Goal: Contribute content: Contribute content

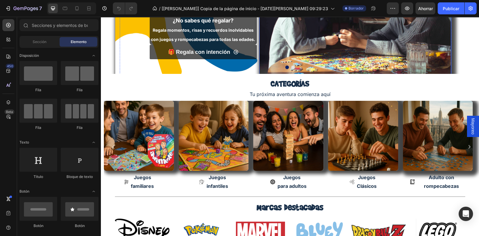
scroll to position [93, 0]
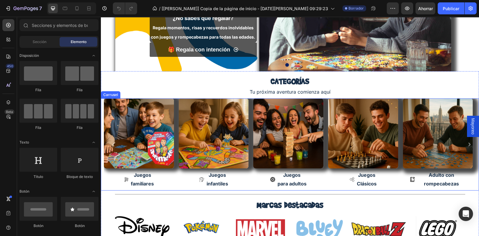
click at [468, 145] on icon "Carrusel Siguiente Flecha" at bounding box center [469, 145] width 2 height 4
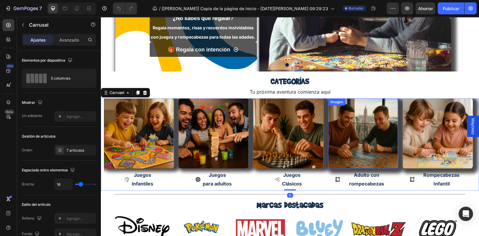
click at [375, 144] on img at bounding box center [363, 133] width 70 height 70
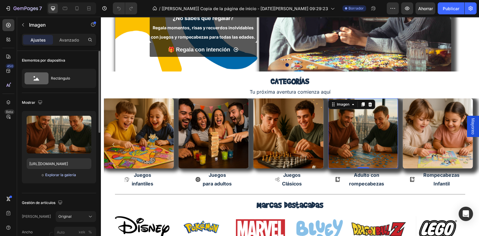
click at [60, 174] on font "Explorar la galería" at bounding box center [60, 175] width 31 height 4
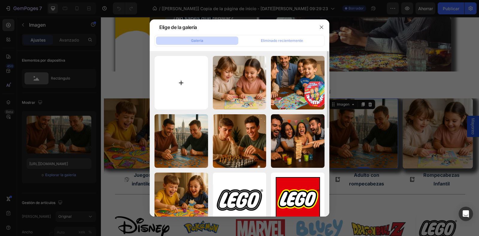
click at [190, 98] on input "file" at bounding box center [181, 83] width 54 height 54
type input "C:\fakepath\1000pz (87).jpg"
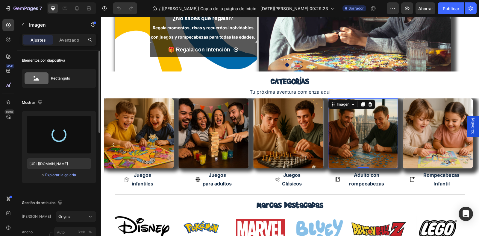
type input "[URL][DOMAIN_NAME]"
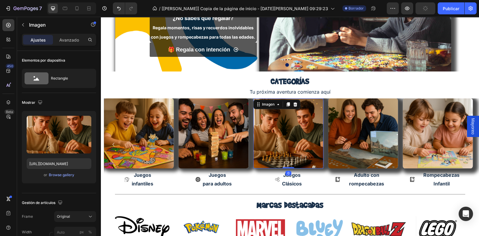
click at [283, 141] on img at bounding box center [288, 133] width 70 height 70
click at [466, 144] on icon "Carrusel Siguiente Flecha" at bounding box center [469, 144] width 7 height 7
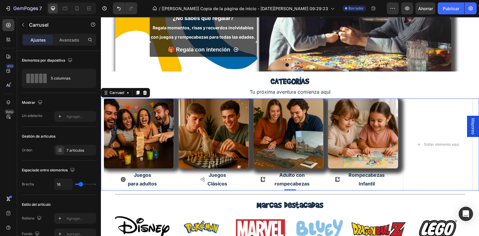
click at [113, 144] on icon "Flecha hacia atrás del carrusel" at bounding box center [113, 144] width 7 height 7
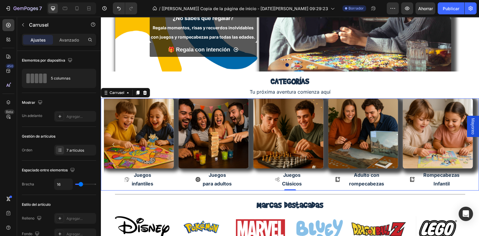
click at [113, 144] on icon "Flecha hacia atrás del carrusel" at bounding box center [113, 144] width 7 height 7
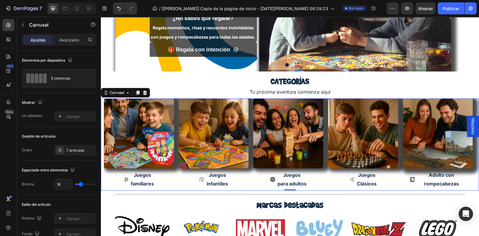
click at [113, 144] on icon "Flecha hacia atrás del carrusel" at bounding box center [113, 144] width 7 height 7
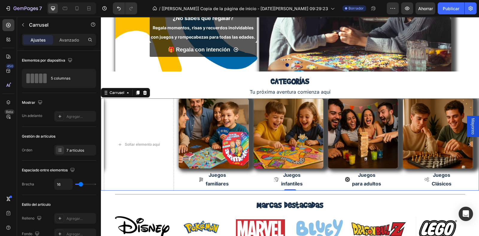
click at [466, 145] on icon "Carrusel Siguiente Flecha" at bounding box center [469, 144] width 7 height 7
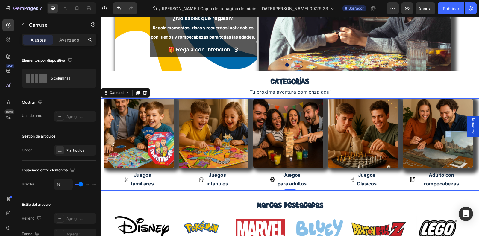
click at [466, 145] on icon "Carrusel Siguiente Flecha" at bounding box center [469, 144] width 7 height 7
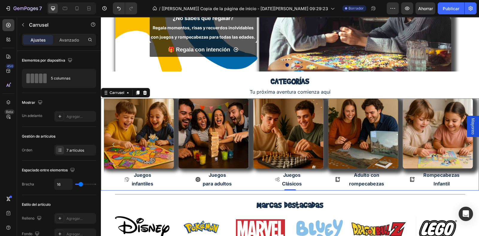
click at [466, 145] on icon "Carrusel Siguiente Flecha" at bounding box center [469, 144] width 7 height 7
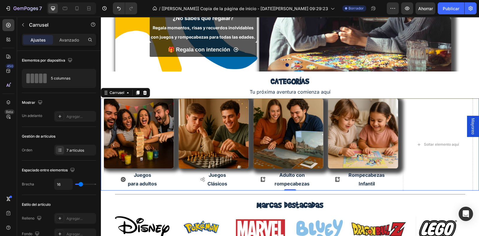
click at [114, 144] on icon "Flecha hacia atrás del carrusel" at bounding box center [113, 144] width 7 height 7
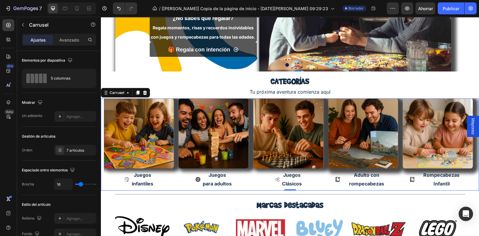
click at [114, 144] on icon "Flecha hacia atrás del carrusel" at bounding box center [113, 144] width 7 height 7
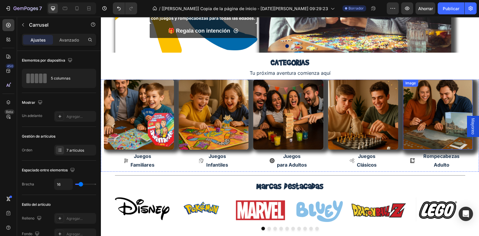
scroll to position [145, 0]
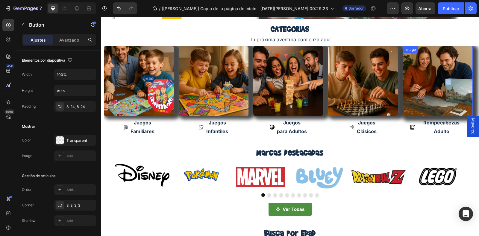
click at [436, 136] on link "Rompecabezas Adulto" at bounding box center [438, 127] width 70 height 22
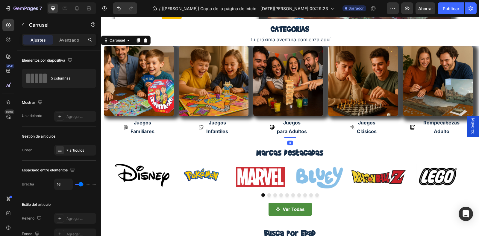
click at [466, 91] on icon "Carousel Next Arrow" at bounding box center [469, 92] width 7 height 7
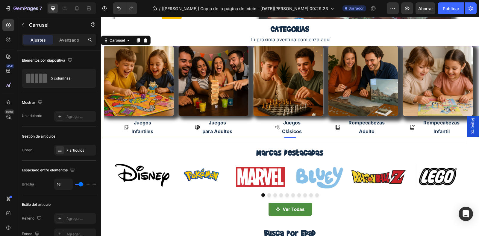
click at [466, 91] on icon "Carousel Next Arrow" at bounding box center [469, 92] width 7 height 7
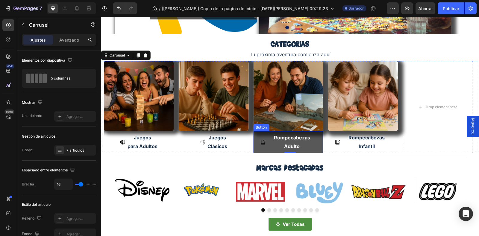
scroll to position [130, 0]
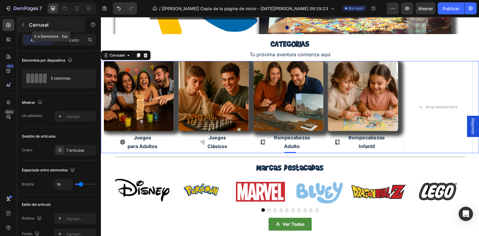
click at [26, 28] on button "button" at bounding box center [23, 25] width 10 height 10
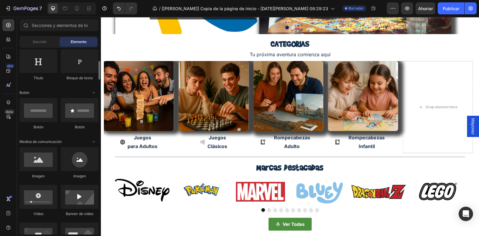
scroll to position [108, 0]
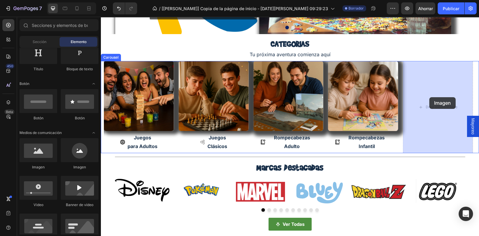
drag, startPoint x: 137, startPoint y: 166, endPoint x: 429, endPoint y: 97, distance: 300.5
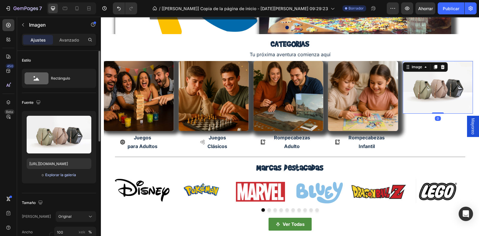
click at [64, 174] on font "Explorar la galería" at bounding box center [60, 175] width 31 height 4
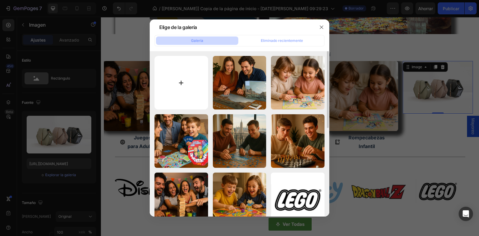
click at [178, 85] on input "file" at bounding box center [181, 83] width 54 height 54
type input "C:\fakepath\1000pz (88).jpg"
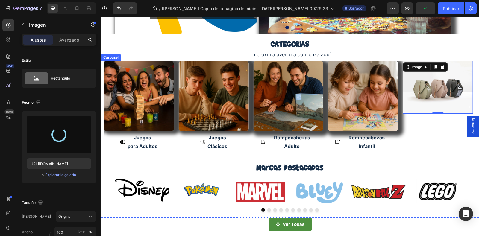
type input "[URL][DOMAIN_NAME]"
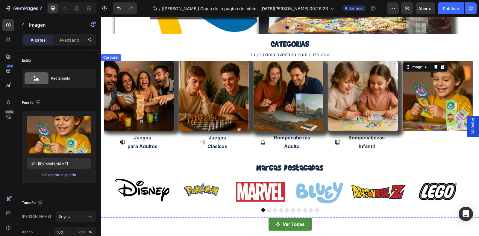
click at [409, 140] on div "Image 0" at bounding box center [438, 107] width 70 height 92
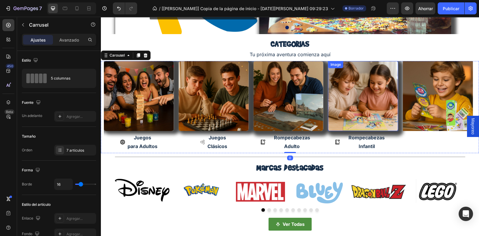
click at [356, 102] on img at bounding box center [363, 96] width 70 height 70
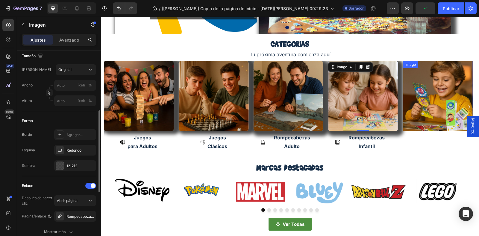
click at [430, 108] on img at bounding box center [438, 96] width 70 height 70
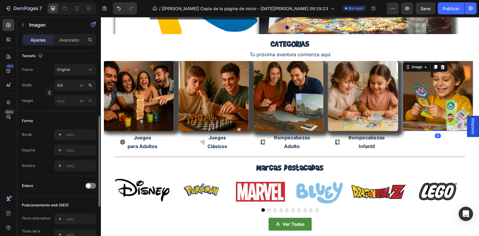
scroll to position [147, 0]
click at [76, 148] on font "Agregar..." at bounding box center [74, 150] width 16 height 4
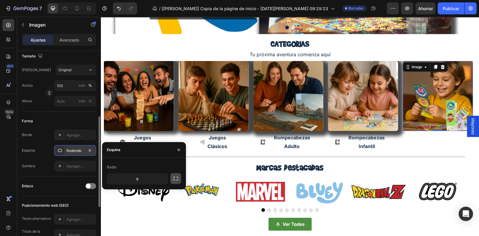
click at [176, 179] on icon "button" at bounding box center [176, 179] width 6 height 6
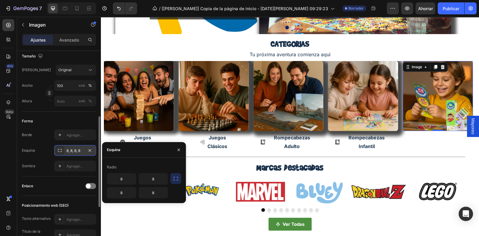
click at [63, 120] on div "Forma" at bounding box center [59, 121] width 74 height 10
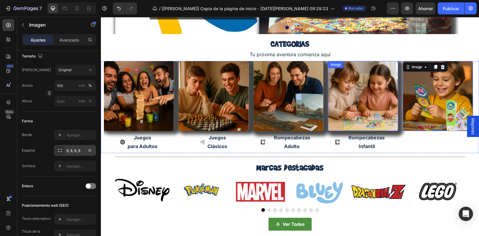
click at [365, 113] on img at bounding box center [363, 96] width 70 height 70
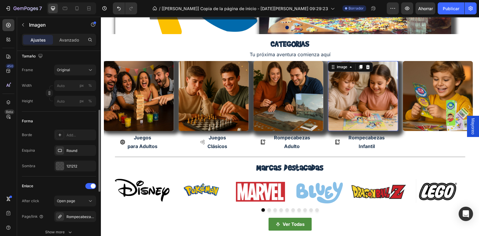
scroll to position [146, 0]
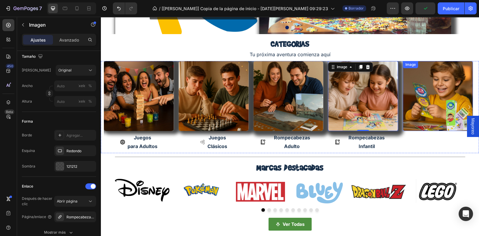
click at [429, 99] on img at bounding box center [438, 96] width 70 height 70
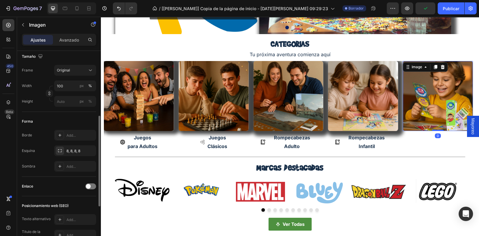
scroll to position [146, 0]
click at [76, 165] on font "Agregar..." at bounding box center [74, 167] width 16 height 4
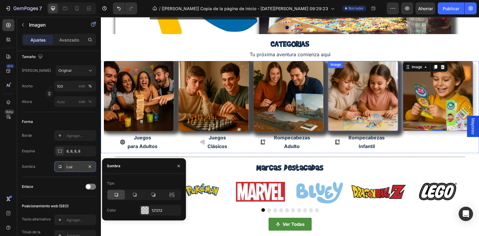
click at [367, 109] on img at bounding box center [363, 96] width 70 height 70
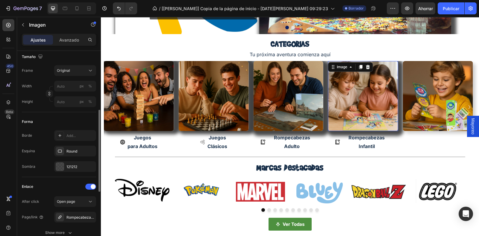
scroll to position [146, 0]
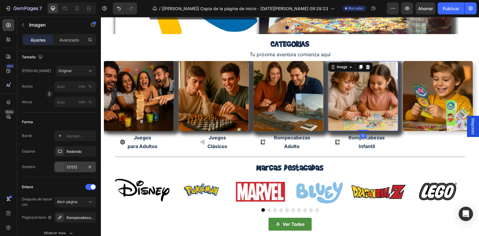
click at [82, 163] on div "121212" at bounding box center [75, 167] width 42 height 11
click at [51, 124] on div "Forma" at bounding box center [59, 122] width 74 height 10
click at [427, 103] on img at bounding box center [438, 96] width 70 height 70
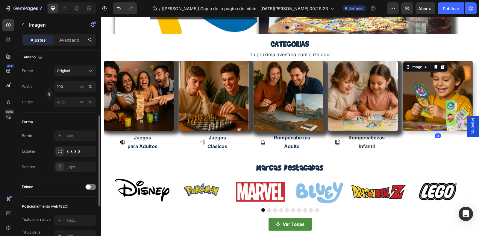
scroll to position [145, 0]
click at [77, 165] on div "Luz" at bounding box center [74, 167] width 17 height 5
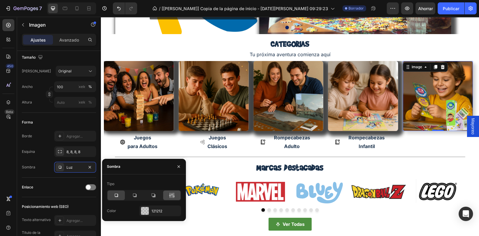
click at [170, 192] on div at bounding box center [171, 196] width 17 height 10
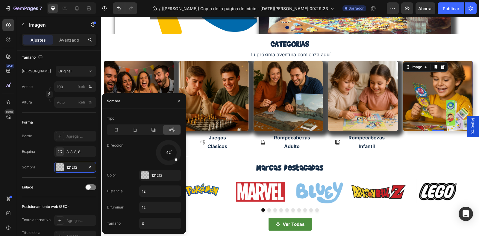
click at [178, 161] on div at bounding box center [173, 157] width 12 height 12
click at [55, 118] on div "Forma" at bounding box center [59, 123] width 74 height 10
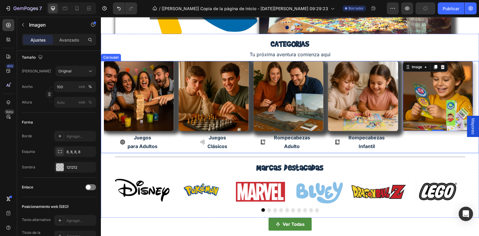
click at [433, 140] on div "Image 0" at bounding box center [438, 107] width 70 height 92
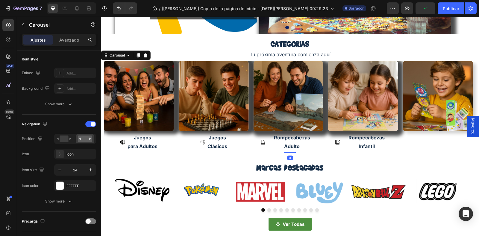
scroll to position [0, 0]
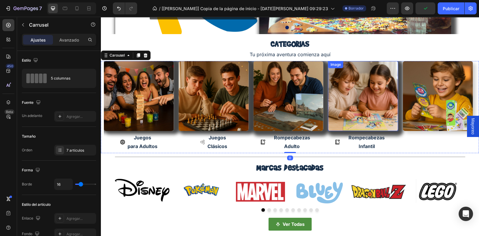
click at [362, 111] on img at bounding box center [363, 96] width 70 height 70
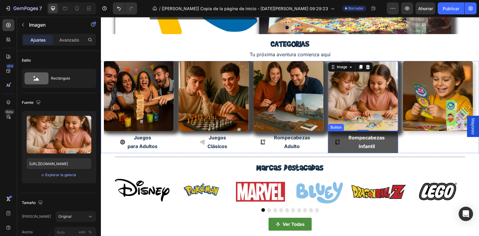
click at [395, 143] on link "Rompecabezas Infantil" at bounding box center [363, 142] width 70 height 22
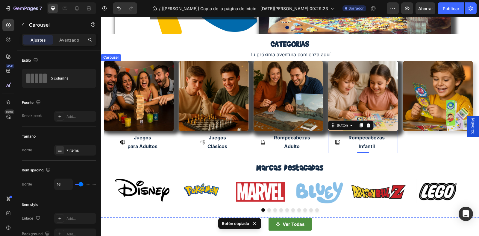
click at [420, 150] on div "Image" at bounding box center [438, 107] width 70 height 92
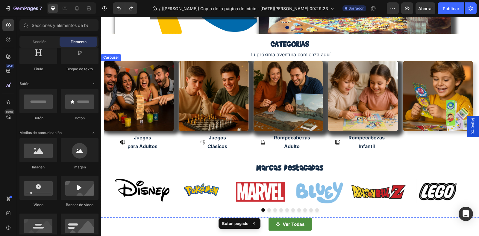
click at [428, 132] on div "Image" at bounding box center [438, 107] width 70 height 92
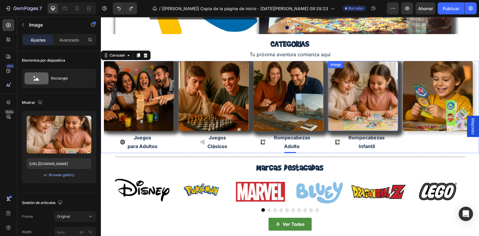
click at [375, 102] on img at bounding box center [363, 96] width 70 height 70
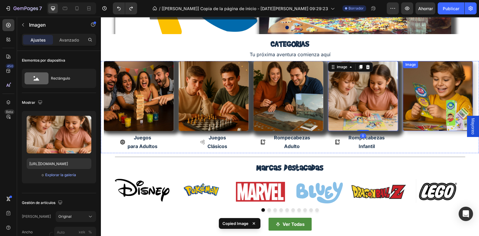
click at [413, 97] on img at bounding box center [438, 96] width 70 height 70
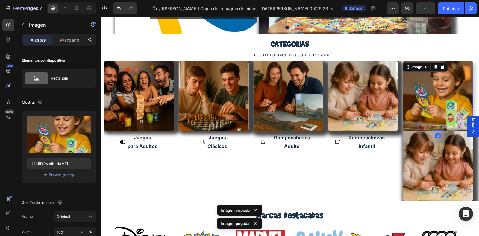
click at [425, 95] on img at bounding box center [438, 96] width 70 height 70
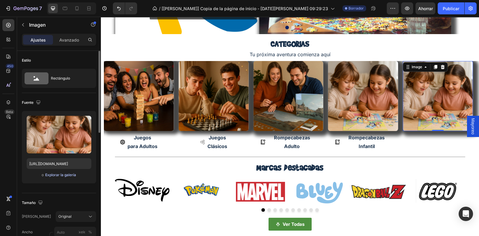
click at [61, 176] on font "Explorar la galería" at bounding box center [60, 175] width 31 height 4
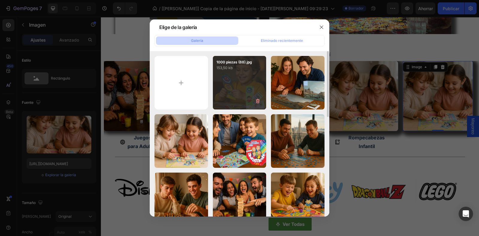
click at [235, 92] on div "1000 piezas (88).jpg 153,50 kb" at bounding box center [240, 83] width 54 height 54
type input "[URL][DOMAIN_NAME]"
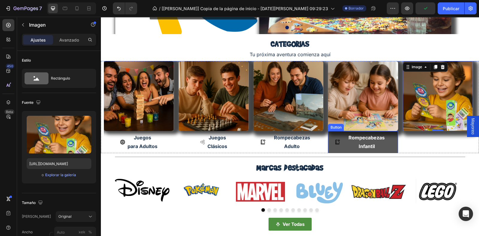
click at [395, 139] on link "Rompecabezas Infantil" at bounding box center [363, 142] width 70 height 22
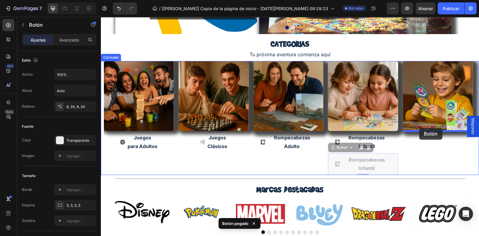
drag, startPoint x: 334, startPoint y: 148, endPoint x: 419, endPoint y: 128, distance: 87.6
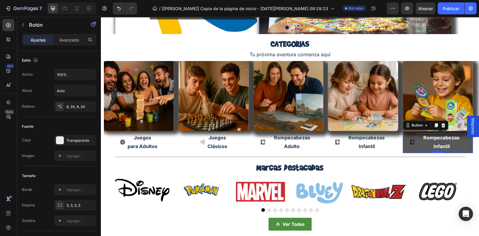
click at [434, 142] on p "Rompecabezas Infantil" at bounding box center [441, 142] width 48 height 17
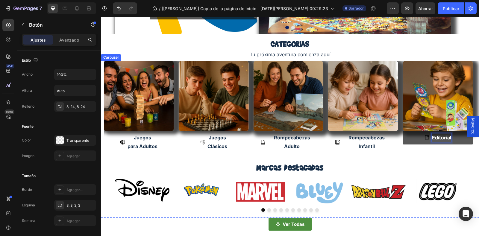
click at [404, 148] on div "Image Editorial Button 0" at bounding box center [438, 107] width 70 height 92
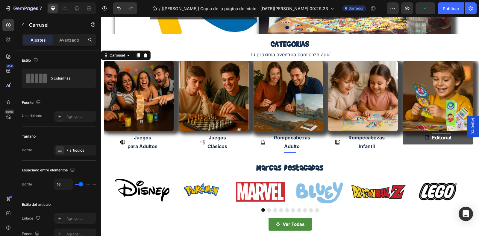
click at [466, 105] on icon "Carousel Next Arrow" at bounding box center [469, 107] width 7 height 7
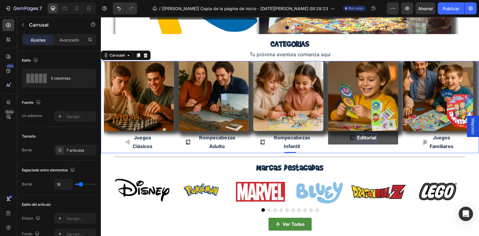
click at [466, 108] on icon "Carousel Next Arrow" at bounding box center [469, 107] width 7 height 7
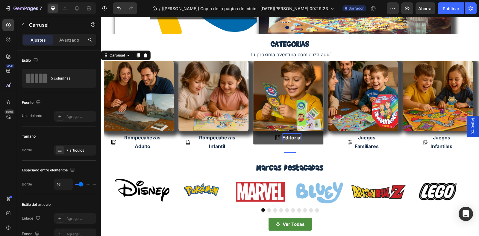
click at [466, 108] on icon "Carousel Next Arrow" at bounding box center [469, 107] width 7 height 7
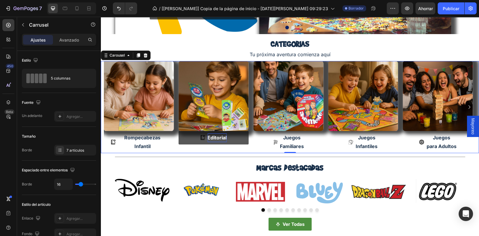
click at [466, 108] on icon "Carousel Next Arrow" at bounding box center [469, 107] width 7 height 7
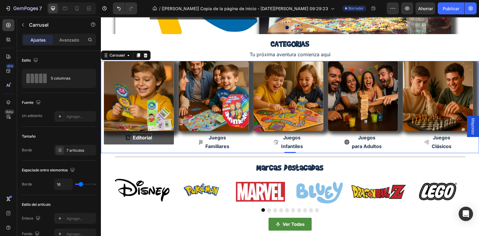
click at [466, 108] on icon "Carousel Next Arrow" at bounding box center [469, 107] width 7 height 7
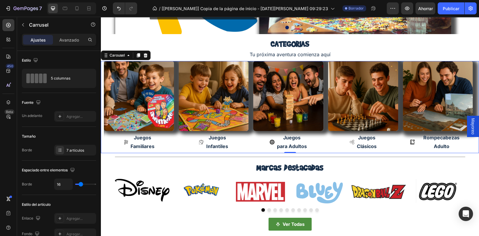
click at [466, 108] on icon "Carousel Next Arrow" at bounding box center [469, 107] width 7 height 7
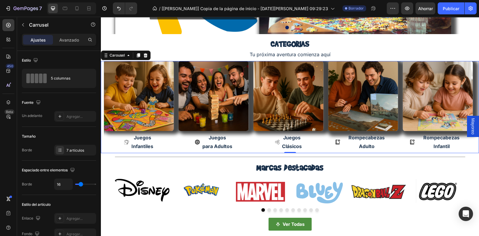
click at [466, 108] on icon "Carousel Next Arrow" at bounding box center [469, 107] width 7 height 7
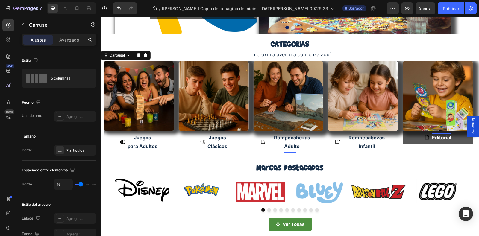
click at [466, 108] on icon "Carousel Next Arrow" at bounding box center [469, 107] width 7 height 7
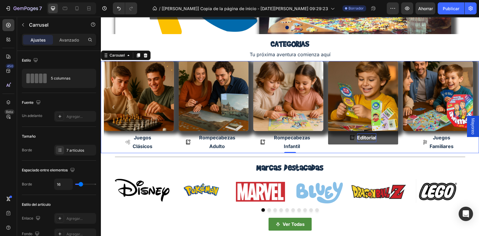
click at [466, 108] on icon "Carousel Next Arrow" at bounding box center [469, 107] width 7 height 7
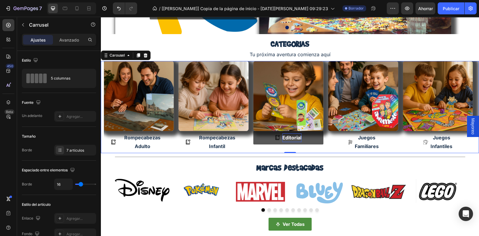
click at [466, 108] on icon "Carousel Next Arrow" at bounding box center [469, 107] width 7 height 7
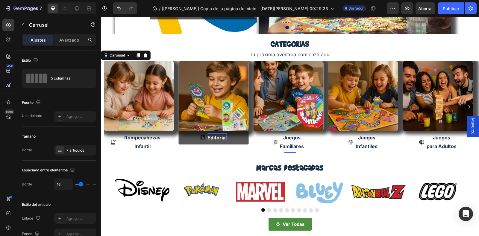
click at [466, 108] on icon "Carousel Next Arrow" at bounding box center [469, 107] width 7 height 7
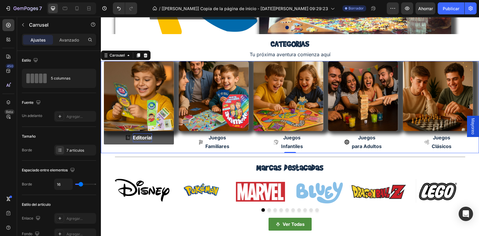
click at [466, 108] on icon "Carousel Next Arrow" at bounding box center [469, 107] width 7 height 7
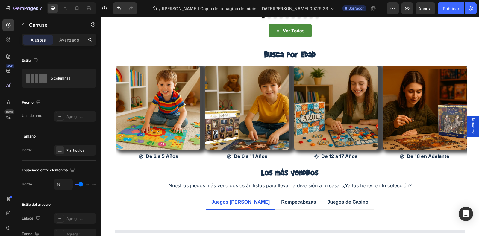
scroll to position [299, 0]
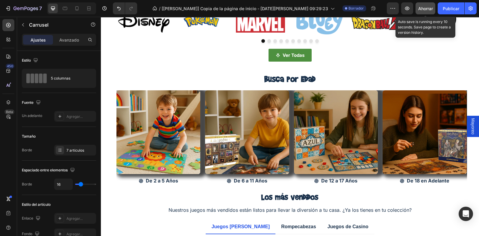
click at [428, 7] on font "Ahorrar" at bounding box center [425, 8] width 15 height 5
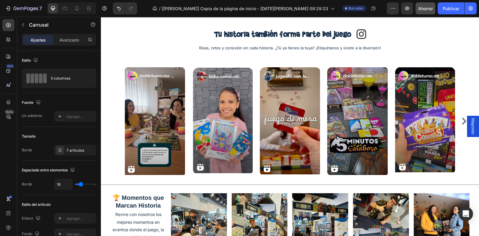
scroll to position [1026, 0]
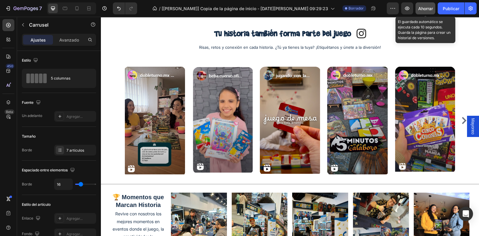
click at [422, 10] on font "Ahorrar" at bounding box center [425, 8] width 15 height 5
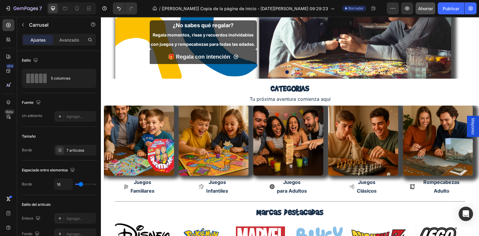
scroll to position [87, 0]
